Goal: Information Seeking & Learning: Learn about a topic

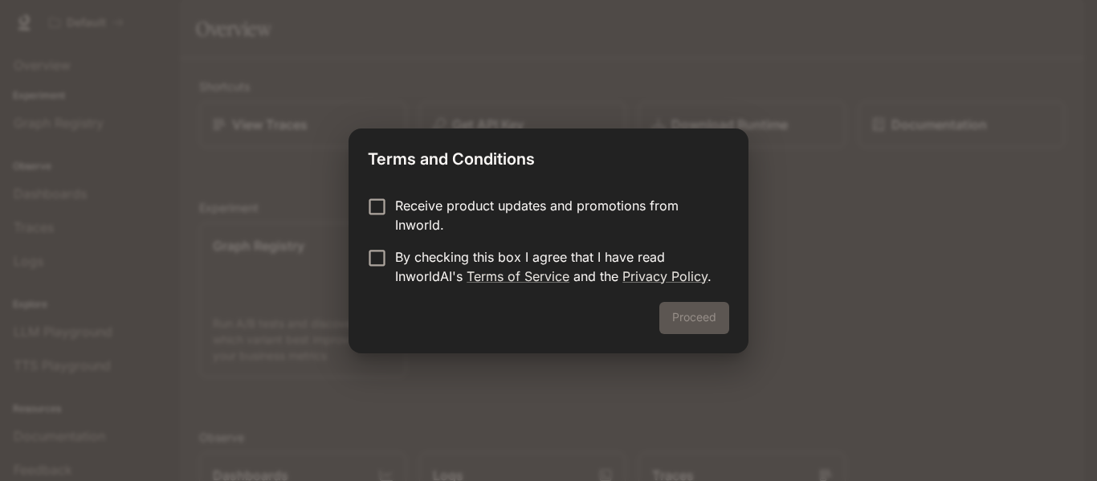
click at [398, 218] on p "Receive product updates and promotions from Inworld." at bounding box center [555, 215] width 321 height 39
click at [696, 320] on button "Proceed" at bounding box center [694, 318] width 70 height 32
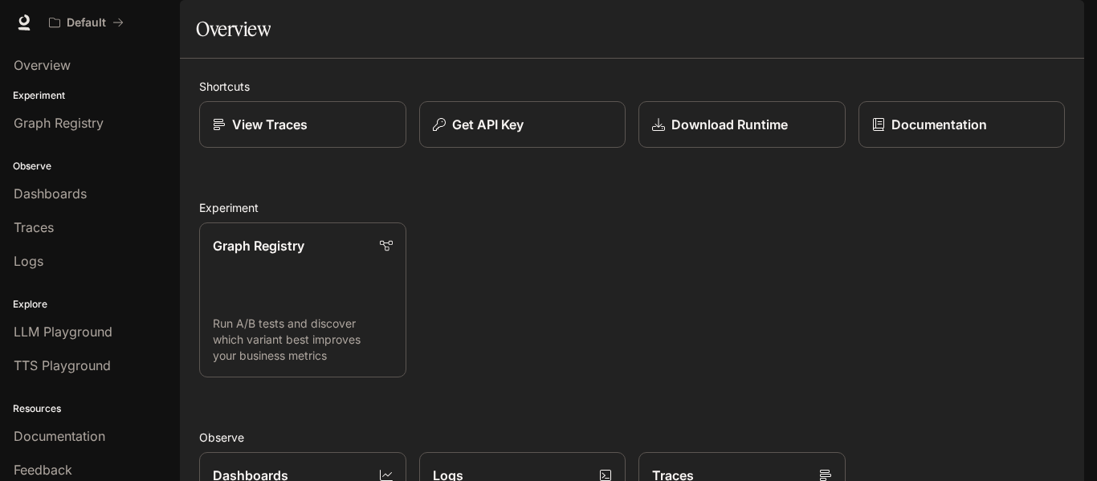
click at [1066, 18] on img "button" at bounding box center [1062, 22] width 22 height 22
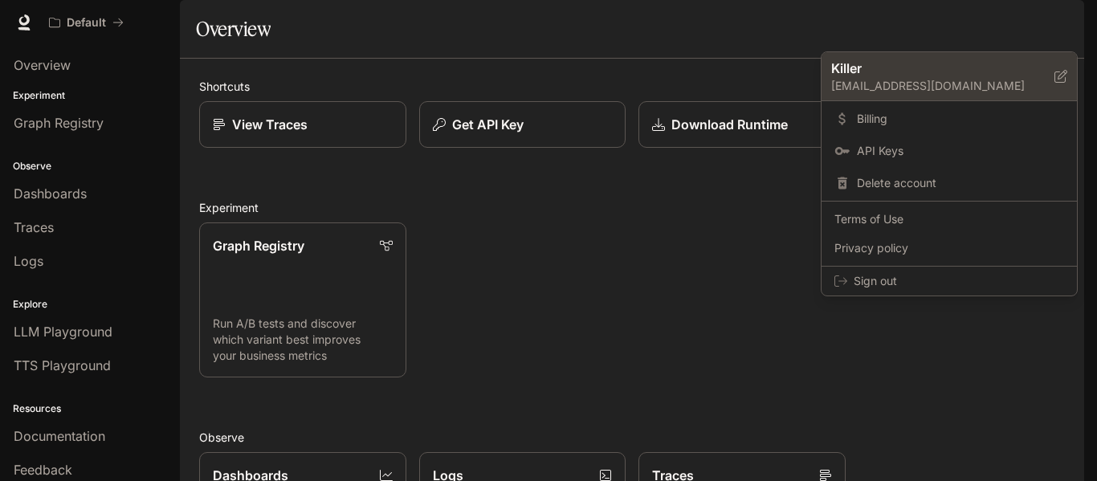
click at [916, 75] on p "Killer" at bounding box center [930, 68] width 198 height 19
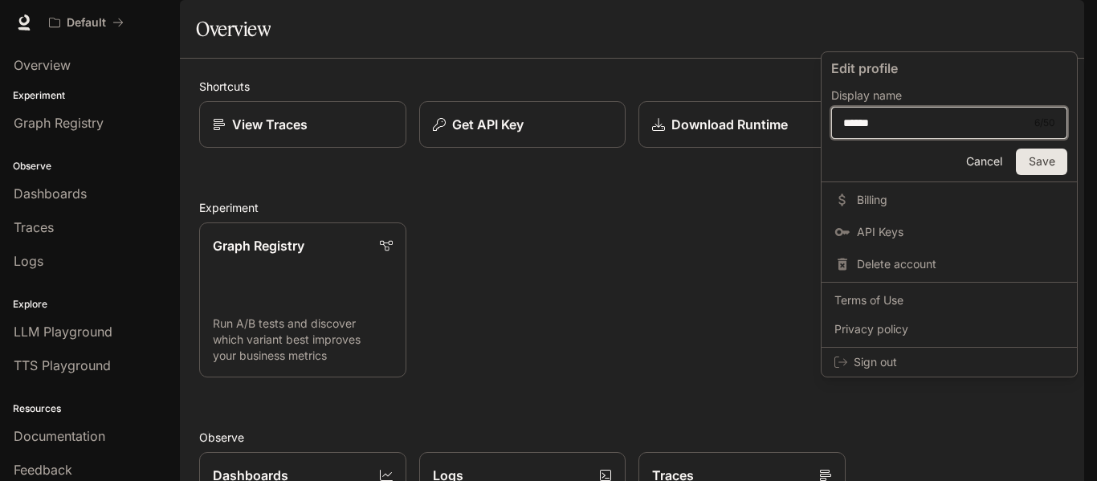
click at [902, 127] on input "******" at bounding box center [935, 123] width 206 height 16
type input "*****"
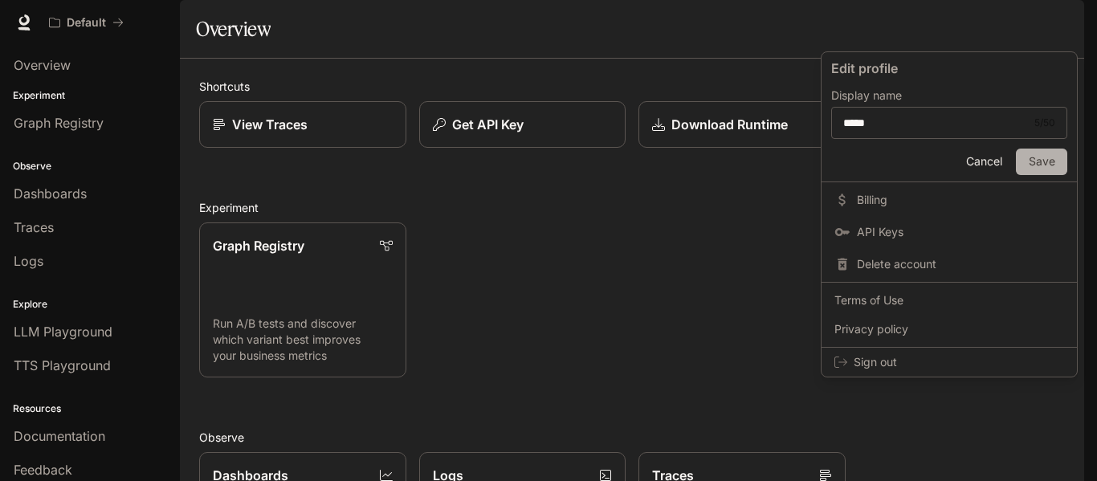
click at [1027, 156] on button "Save" at bounding box center [1041, 162] width 51 height 27
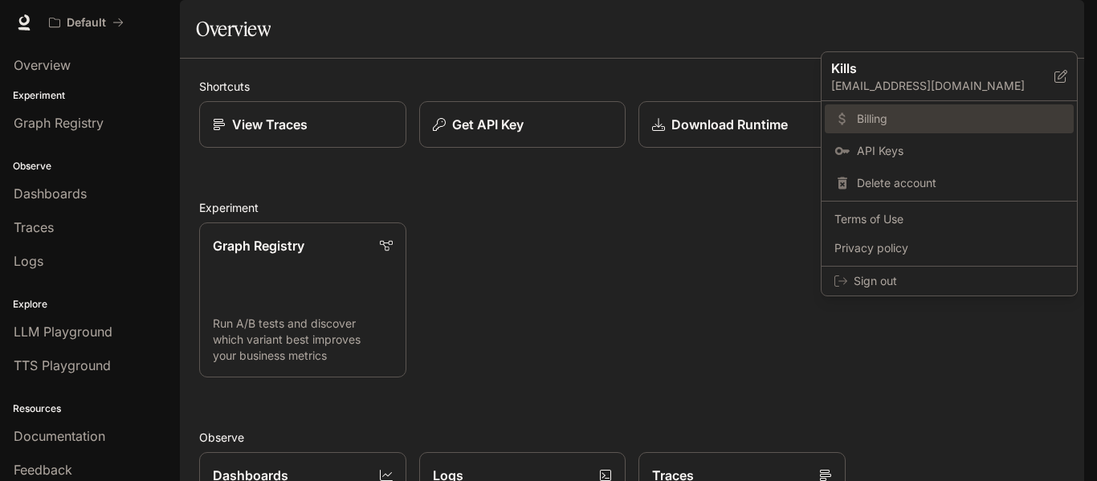
click at [866, 108] on link "Billing" at bounding box center [949, 118] width 249 height 29
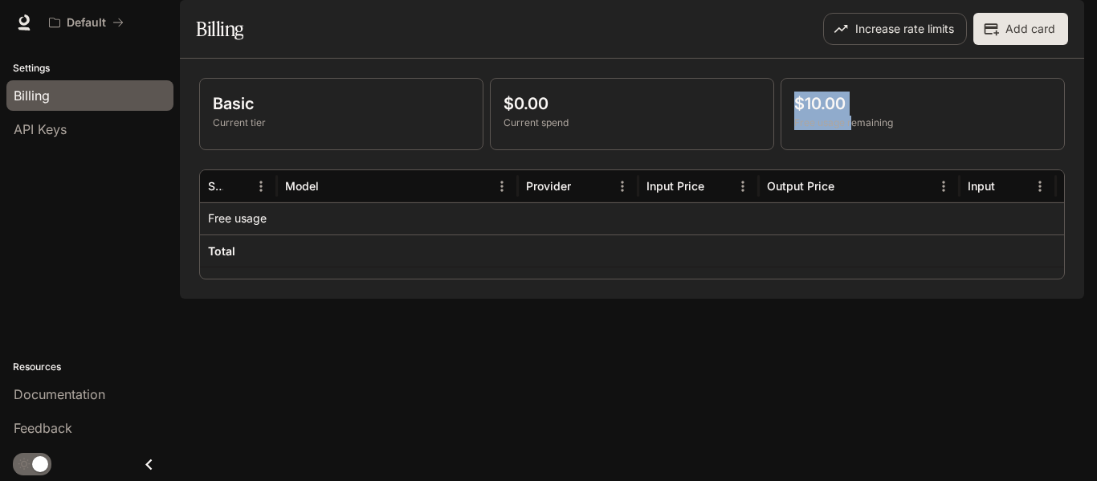
drag, startPoint x: 852, startPoint y: 165, endPoint x: 734, endPoint y: 163, distance: 118.1
click at [762, 150] on div "Basic Current tier $0.00 Current spend $10.00 Free usage remaining" at bounding box center [632, 114] width 866 height 72
click at [418, 299] on div "Basic Current tier $0.00 Current spend $10.00 Free usage remaining Service Mode…" at bounding box center [632, 179] width 904 height 240
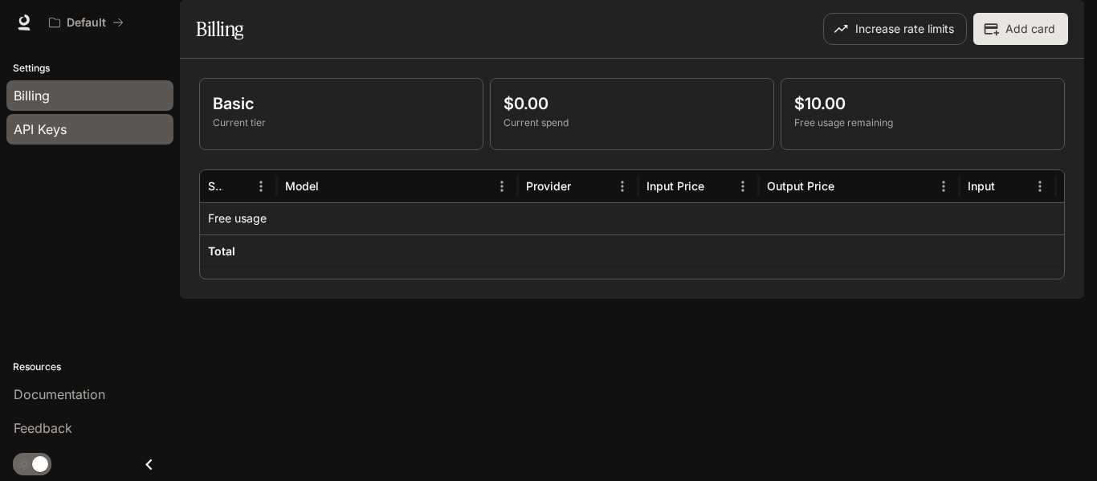
click at [84, 125] on div "API Keys" at bounding box center [90, 129] width 153 height 19
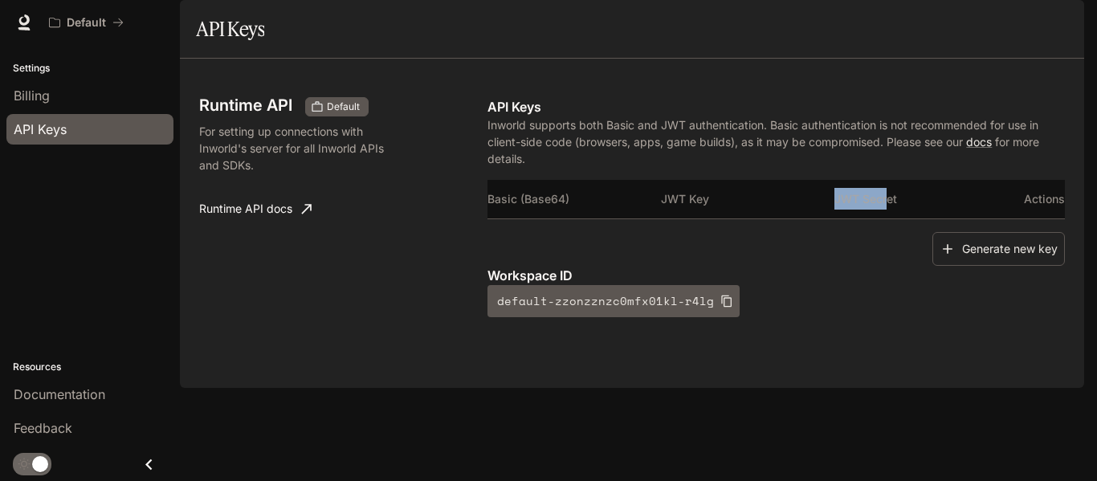
drag, startPoint x: 791, startPoint y: 247, endPoint x: 888, endPoint y: 244, distance: 97.2
click at [888, 218] on tr "Basic (Base64) JWT Key JWT Secret Actions" at bounding box center [777, 199] width 578 height 39
drag, startPoint x: 878, startPoint y: 290, endPoint x: 755, endPoint y: 297, distance: 123.1
click at [756, 267] on div "Generate new key" at bounding box center [777, 249] width 578 height 35
click at [755, 267] on div "Generate new key" at bounding box center [777, 249] width 578 height 35
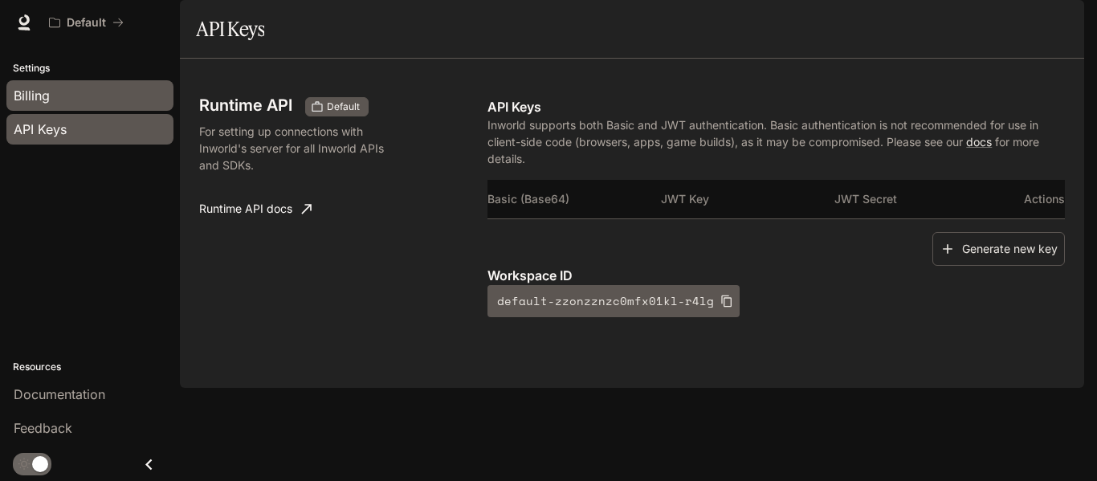
click at [65, 96] on div "Billing" at bounding box center [90, 95] width 153 height 19
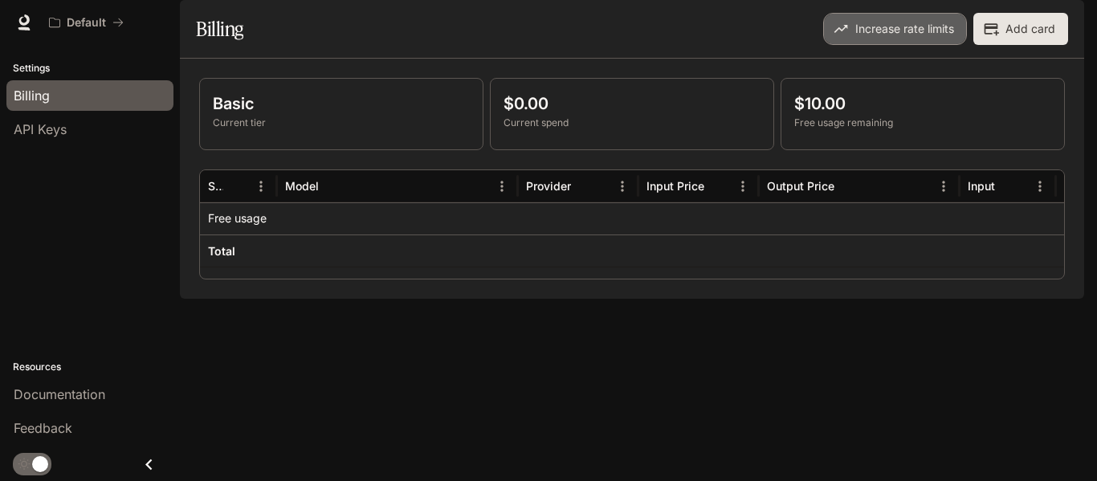
click at [859, 45] on button "Increase rate limits" at bounding box center [895, 29] width 144 height 32
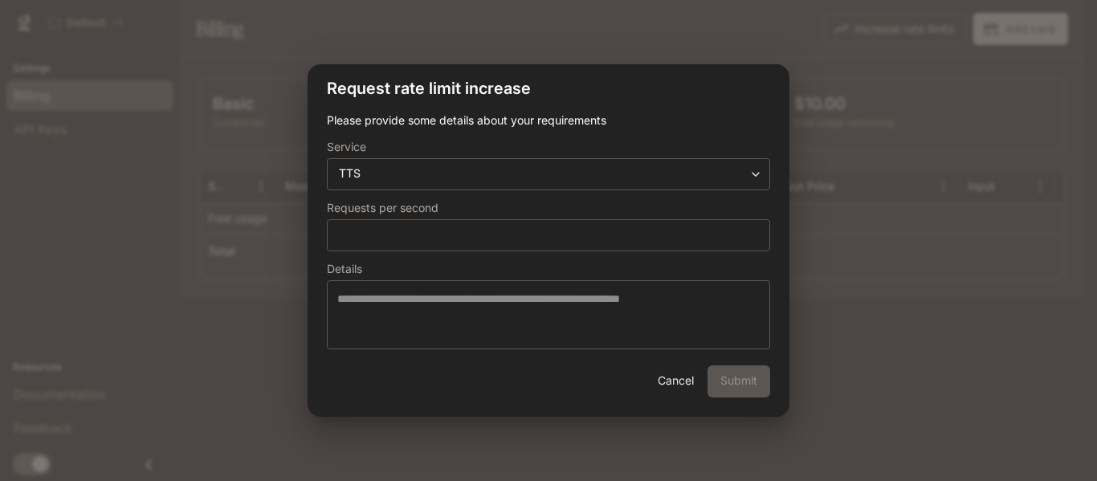
click at [668, 386] on button "Cancel" at bounding box center [675, 381] width 51 height 32
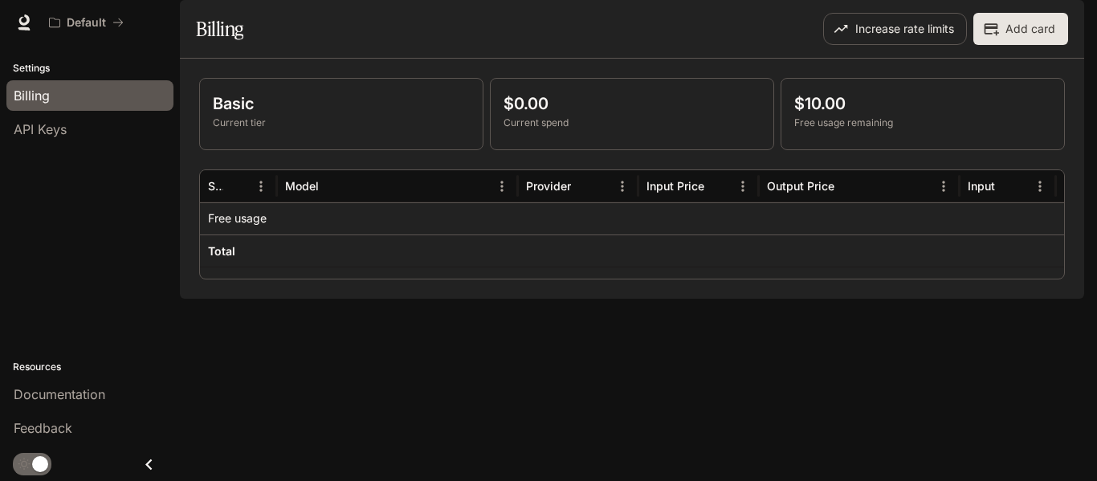
click at [995, 31] on span "Documentation" at bounding box center [988, 23] width 80 height 20
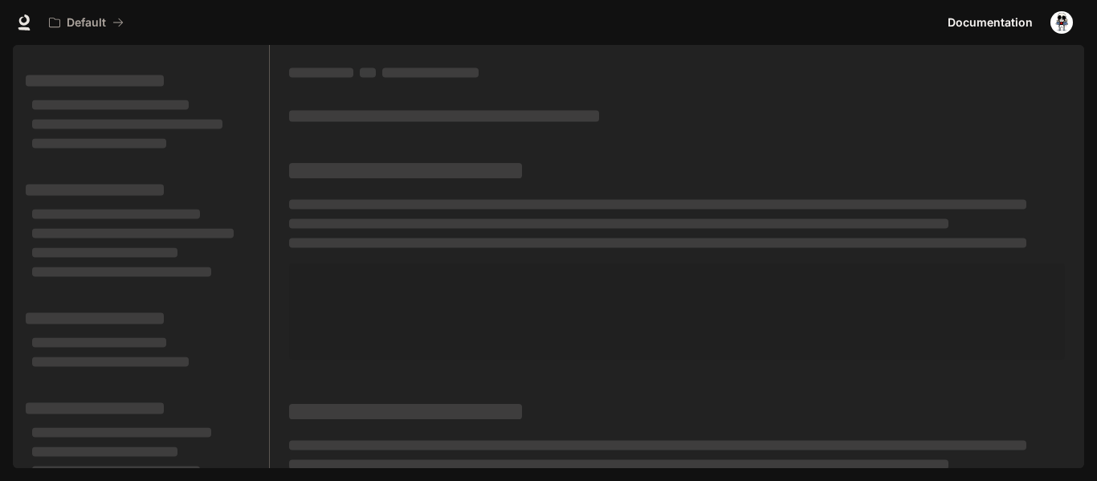
click at [1058, 23] on img "button" at bounding box center [1062, 22] width 22 height 22
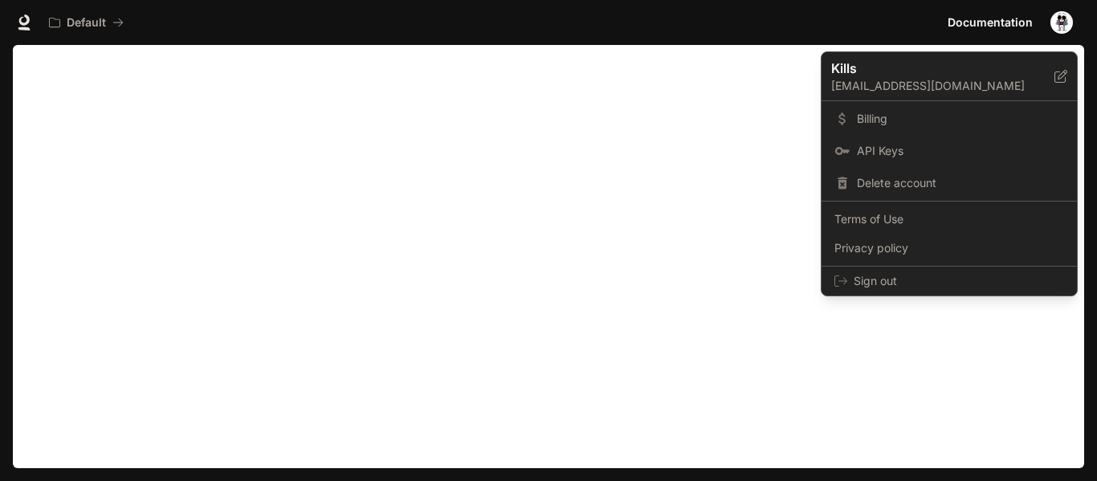
click at [573, 161] on div at bounding box center [548, 240] width 1097 height 481
